Goal: Transaction & Acquisition: Register for event/course

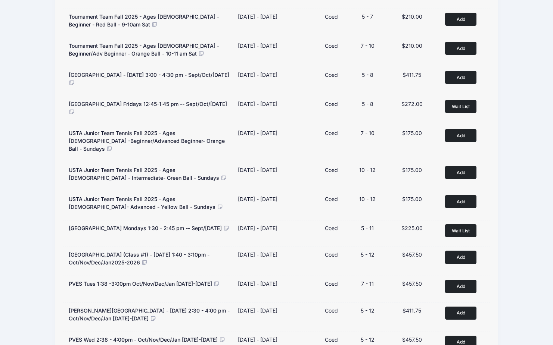
scroll to position [369, 0]
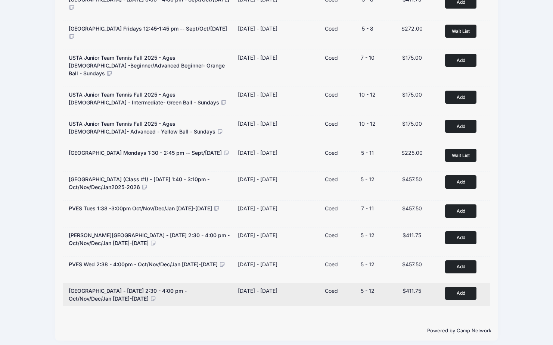
click at [468, 294] on button "Add to Cart" at bounding box center [460, 293] width 31 height 13
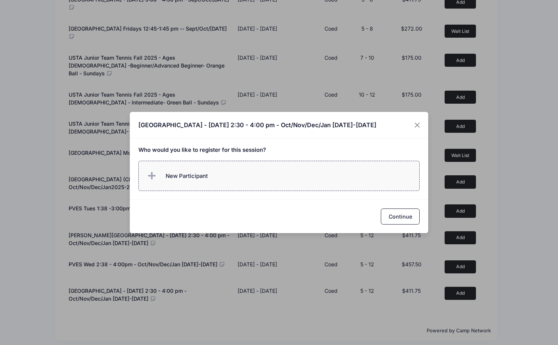
click at [170, 172] on span "New Participant" at bounding box center [187, 176] width 42 height 8
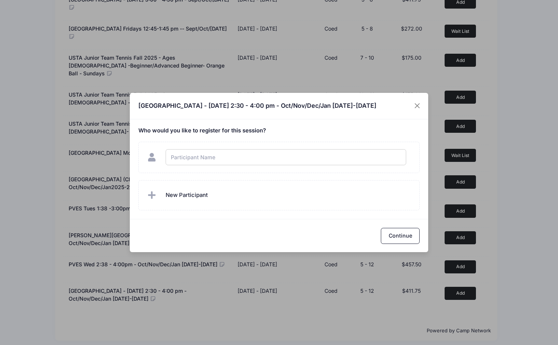
type input "W"
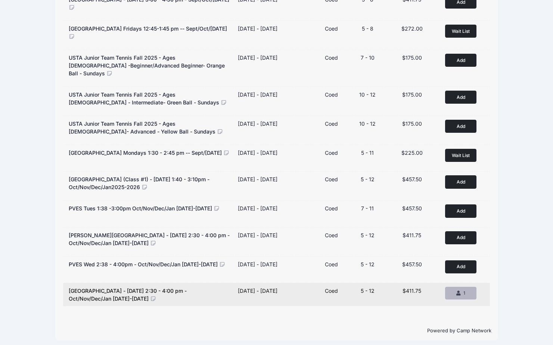
click at [456, 290] on div "1" at bounding box center [460, 293] width 19 height 7
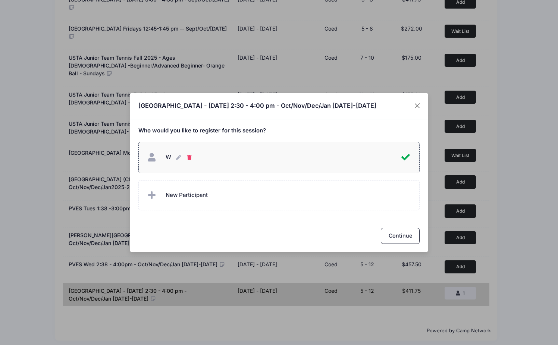
click at [192, 157] on button "W W" at bounding box center [190, 157] width 6 height 16
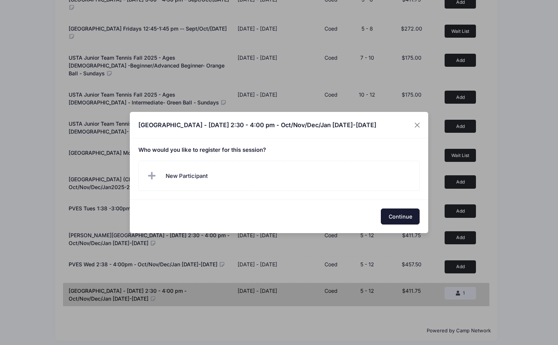
click at [397, 215] on button "Continue" at bounding box center [400, 217] width 39 height 16
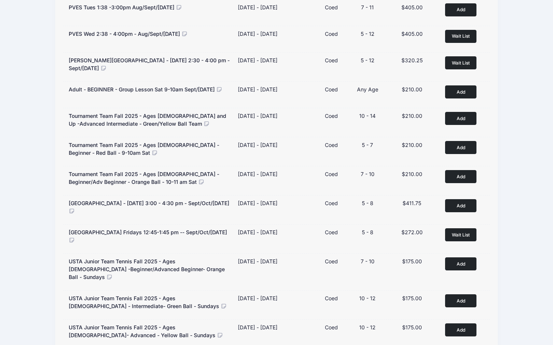
scroll to position [0, 0]
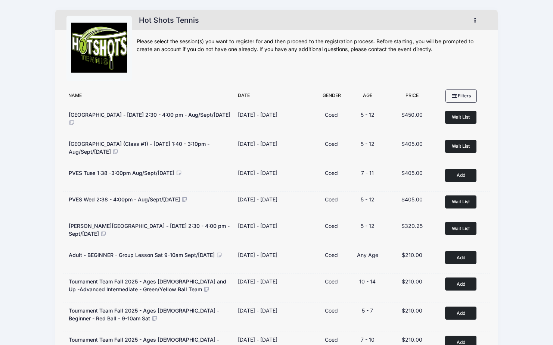
click at [478, 15] on button "button" at bounding box center [477, 20] width 20 height 13
click at [426, 45] on link "My Account" at bounding box center [440, 39] width 86 height 14
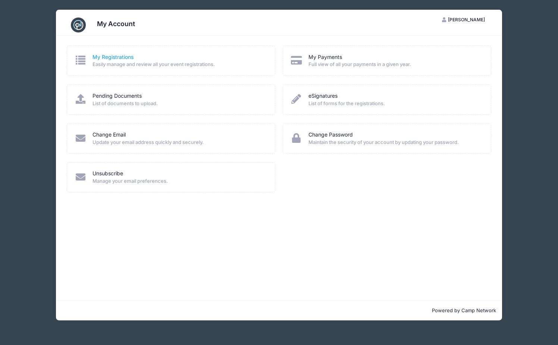
click at [112, 56] on link "My Registrations" at bounding box center [113, 57] width 41 height 8
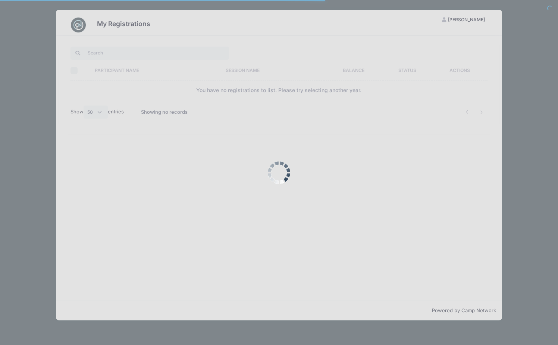
select select "50"
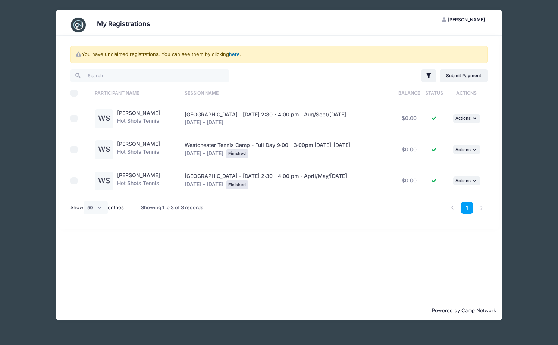
click at [237, 56] on link "here" at bounding box center [234, 54] width 11 height 6
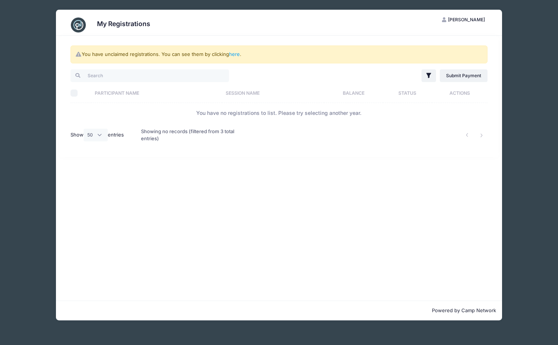
click at [83, 28] on img at bounding box center [78, 25] width 15 height 15
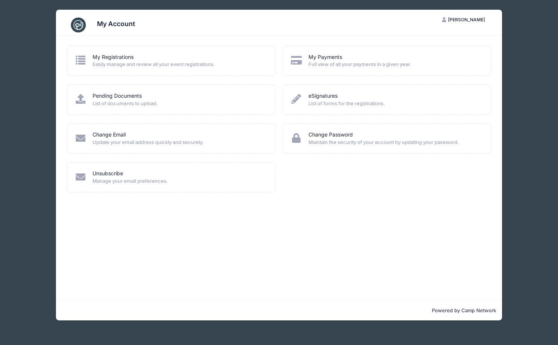
click at [519, 144] on div "My Account AS Andrew Schlotterlein My Account Logout My Registrations Easily ma…" at bounding box center [279, 165] width 536 height 330
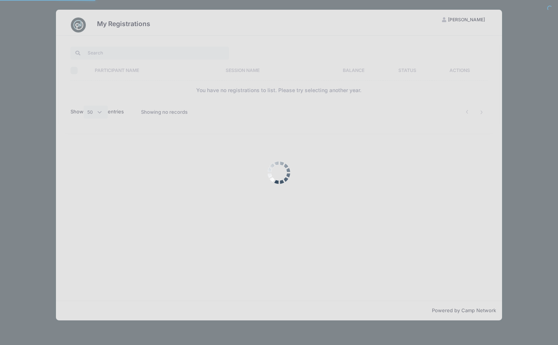
select select "50"
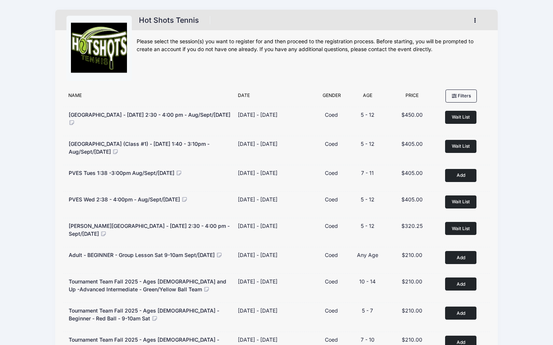
click at [476, 17] on button "button" at bounding box center [477, 20] width 20 height 13
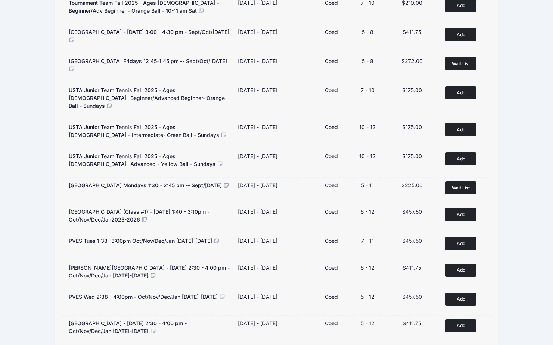
scroll to position [369, 0]
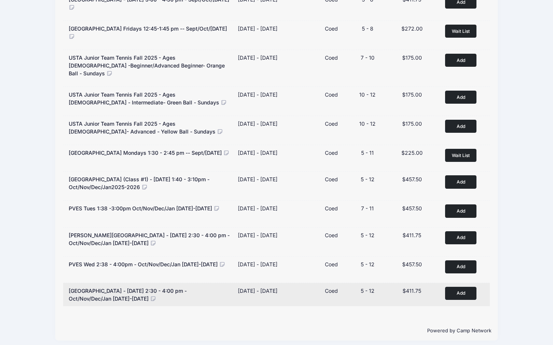
click at [464, 287] on button "Add to Cart" at bounding box center [460, 293] width 31 height 13
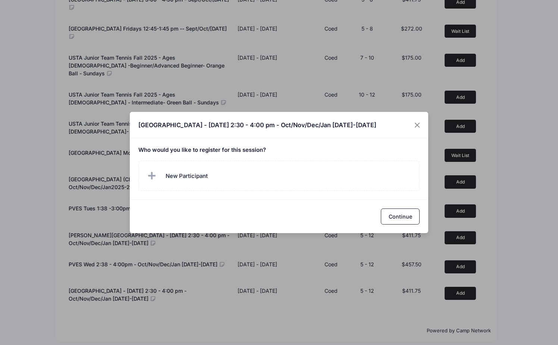
click at [219, 144] on div "Who would you like to register for this session?" at bounding box center [279, 168] width 299 height 61
click at [193, 176] on span "New Participant" at bounding box center [187, 176] width 42 height 8
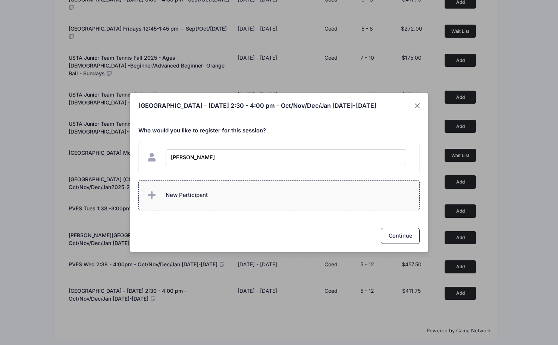
type input "William Schlotterlein"
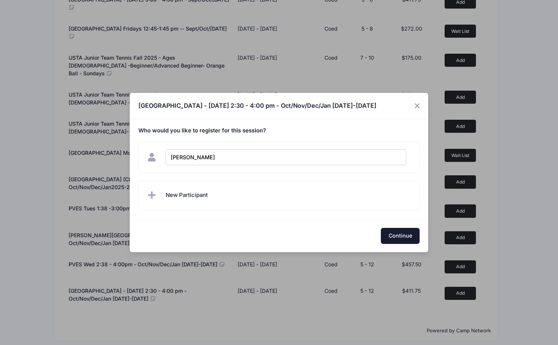
checkbox input "true"
click at [399, 232] on button "Continue" at bounding box center [400, 236] width 39 height 16
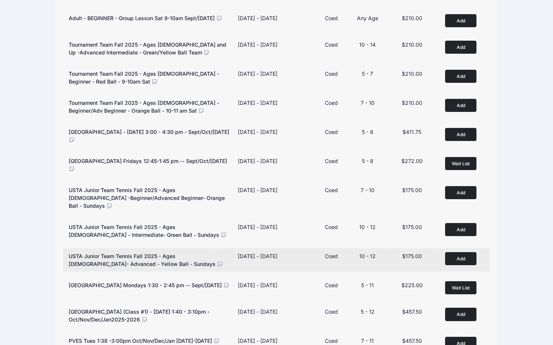
scroll to position [0, 0]
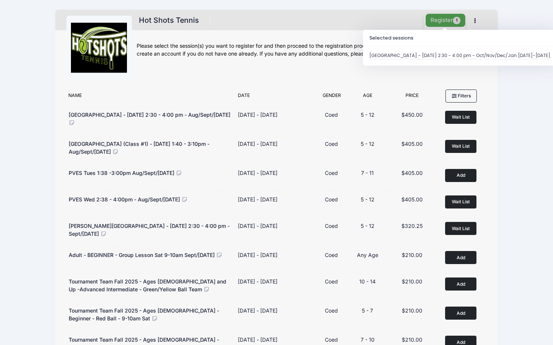
click at [452, 19] on button "Register 1" at bounding box center [445, 20] width 40 height 13
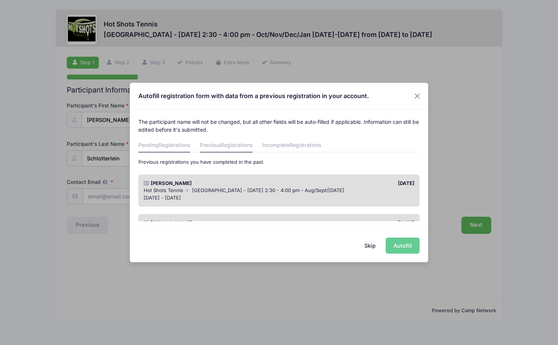
click at [176, 149] on link "Pending Registrations" at bounding box center [164, 145] width 52 height 13
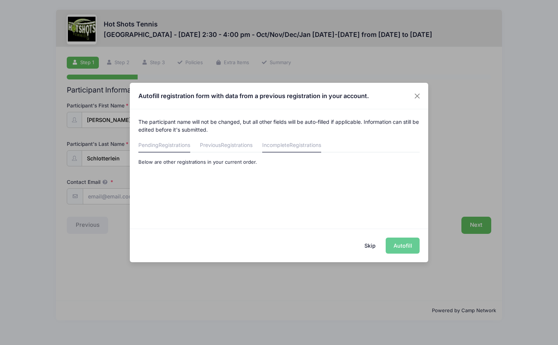
click at [287, 144] on link "Incomplete Registrations" at bounding box center [291, 145] width 59 height 13
click at [242, 147] on span "Registrations" at bounding box center [237, 145] width 32 height 6
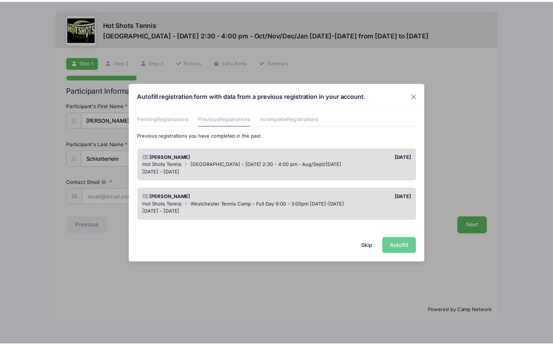
scroll to position [28, 0]
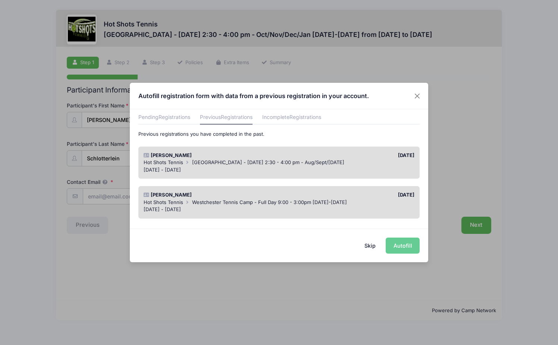
click at [249, 163] on span "[GEOGRAPHIC_DATA] - [DATE] 2:30 - 4:00 pm - Aug/Sept/[DATE]" at bounding box center [268, 162] width 152 height 6
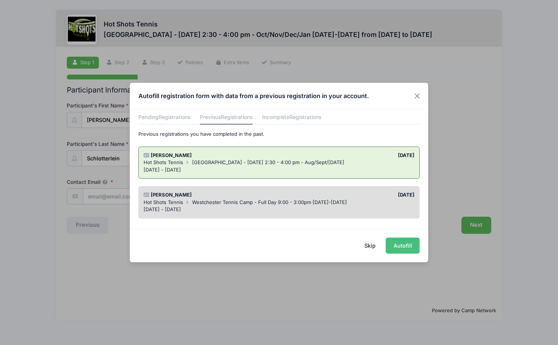
click at [395, 247] on button "Autofill" at bounding box center [403, 246] width 34 height 16
type input "[EMAIL_ADDRESS][DOMAIN_NAME]"
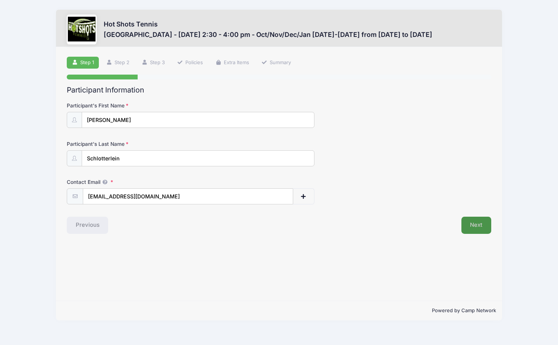
click at [480, 222] on button "Next" at bounding box center [477, 225] width 30 height 17
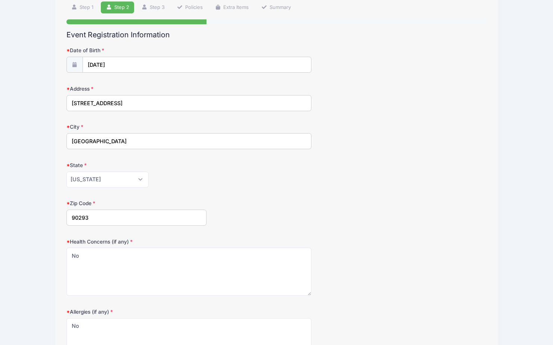
scroll to position [145, 0]
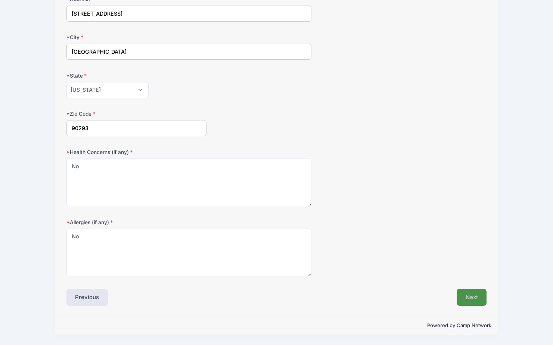
click at [470, 295] on button "Next" at bounding box center [471, 297] width 30 height 17
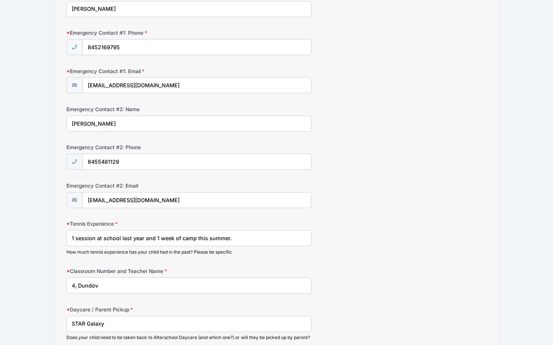
scroll to position [254, 0]
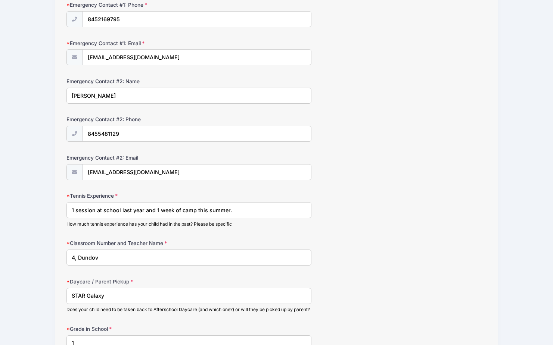
click at [44, 215] on div "Hot Shots Tennis Kentwood Elementary - Friday 2:30 - 4:00 pm - Oct/Nov/Dec/Jan …" at bounding box center [276, 87] width 530 height 683
click at [55, 229] on div "Hot Shots Tennis Kentwood Elementary - Friday 2:30 - 4:00 pm - Oct/Nov/Dec/Jan …" at bounding box center [276, 87] width 530 height 683
click at [62, 212] on div "Step 3 /7 Step 1 Step 2 Step 3 Policies Extra Items Summary Participant Informa…" at bounding box center [276, 96] width 442 height 606
click at [355, 224] on div "Tennis Experience 1 session at school last year and 1 week of camp this summer.…" at bounding box center [276, 209] width 420 height 35
click at [200, 203] on input "1 session at school last year and 1 week of camp this summer." at bounding box center [188, 210] width 245 height 16
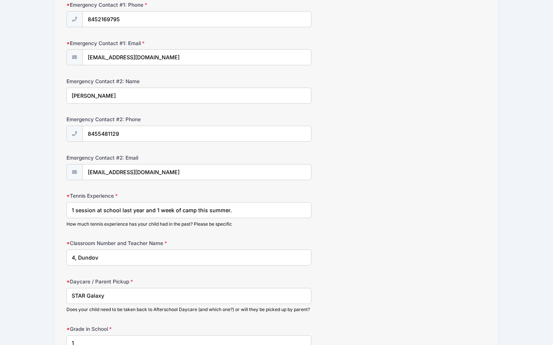
click at [43, 216] on div "Hot Shots Tennis Kentwood Elementary - Friday 2:30 - 4:00 pm - Oct/Nov/Dec/Jan …" at bounding box center [276, 87] width 530 height 683
click at [69, 210] on input "1 session at school last year and 1 week of camp this summer." at bounding box center [188, 210] width 245 height 16
click at [95, 211] on input "2 session at school last year and 1 week of camp this summer." at bounding box center [188, 210] width 245 height 16
click at [141, 210] on input "2 sessions at school last year and 1 week of camp this summer." at bounding box center [188, 210] width 245 height 16
drag, startPoint x: 141, startPoint y: 210, endPoint x: 131, endPoint y: 210, distance: 10.4
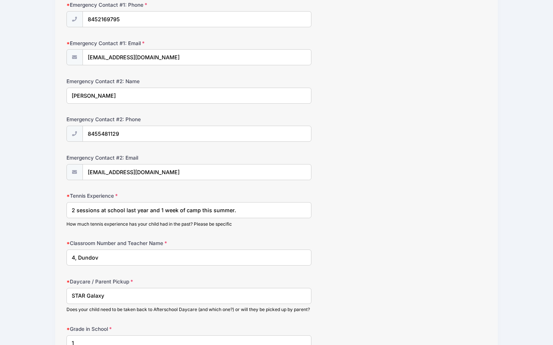
click at [131, 210] on input "2 sessions at school last year and 1 week of camp this summer." at bounding box center [188, 210] width 245 height 16
click at [56, 216] on div "Step 3 /7 Step 1 Step 2 Step 3 Policies Extra Items Summary Participant Informa…" at bounding box center [276, 96] width 442 height 606
click at [185, 210] on input "2 sessions at school and 1 week of camp this summer." at bounding box center [188, 210] width 245 height 16
type input "2 sessions at school and 1 week of camp this past summer."
click at [38, 207] on div "Hot Shots Tennis Kentwood Elementary - Friday 2:30 - 4:00 pm - Oct/Nov/Dec/Jan …" at bounding box center [276, 87] width 530 height 683
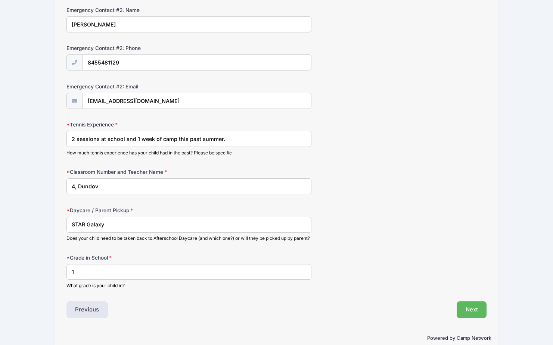
scroll to position [344, 0]
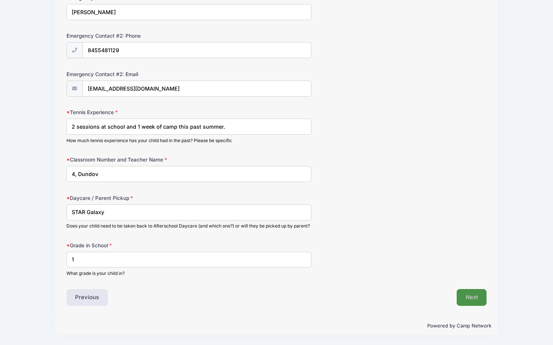
click at [478, 299] on button "Next" at bounding box center [471, 297] width 30 height 17
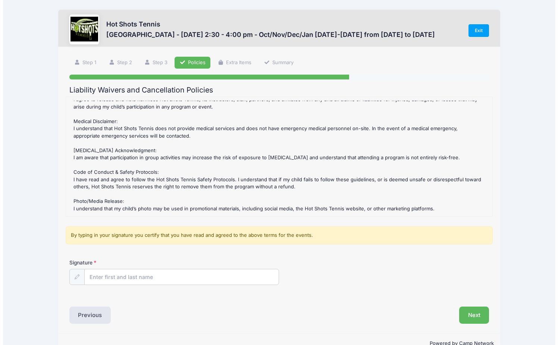
scroll to position [172, 0]
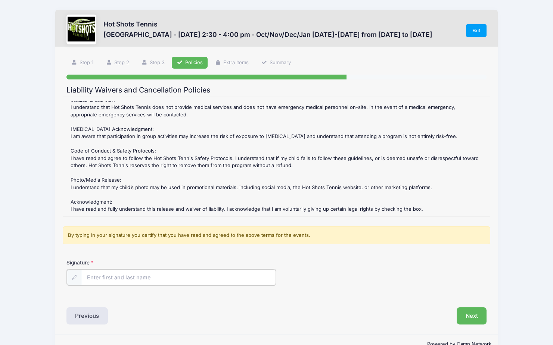
click at [109, 277] on input "Signature" at bounding box center [179, 277] width 194 height 16
type input "[PERSON_NAME]"
click at [472, 320] on button "Next" at bounding box center [471, 315] width 30 height 17
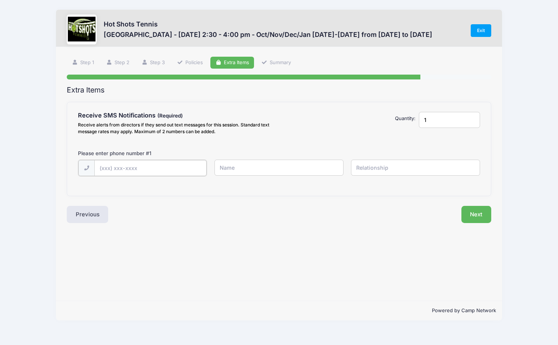
click at [142, 165] on input "text" at bounding box center [150, 168] width 112 height 16
type input "*"
type input "(845) 269-7656"
type input "[PERSON_NAME]"
type input "S"
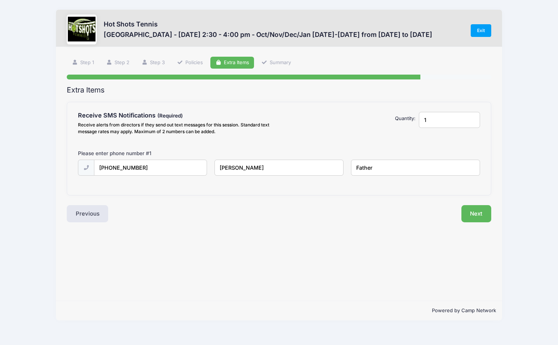
type input "Father"
click at [79, 133] on div "Receive alerts from directors if they send out text messages for this session. …" at bounding box center [176, 128] width 197 height 13
click at [0, 0] on select "Please Select Yes ($0.00) No" at bounding box center [0, 0] width 0 height 0
click at [482, 219] on button "Next" at bounding box center [477, 213] width 30 height 17
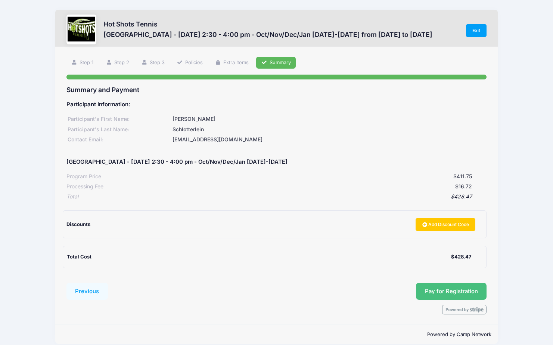
click at [437, 286] on button "Pay for Registration" at bounding box center [451, 291] width 71 height 17
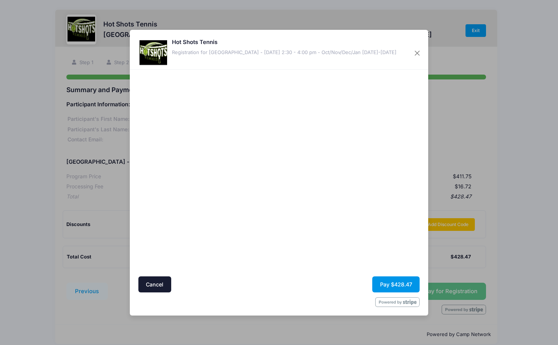
click at [394, 283] on button "Pay $428.47" at bounding box center [395, 285] width 47 height 16
